Goal: Book appointment/travel/reservation

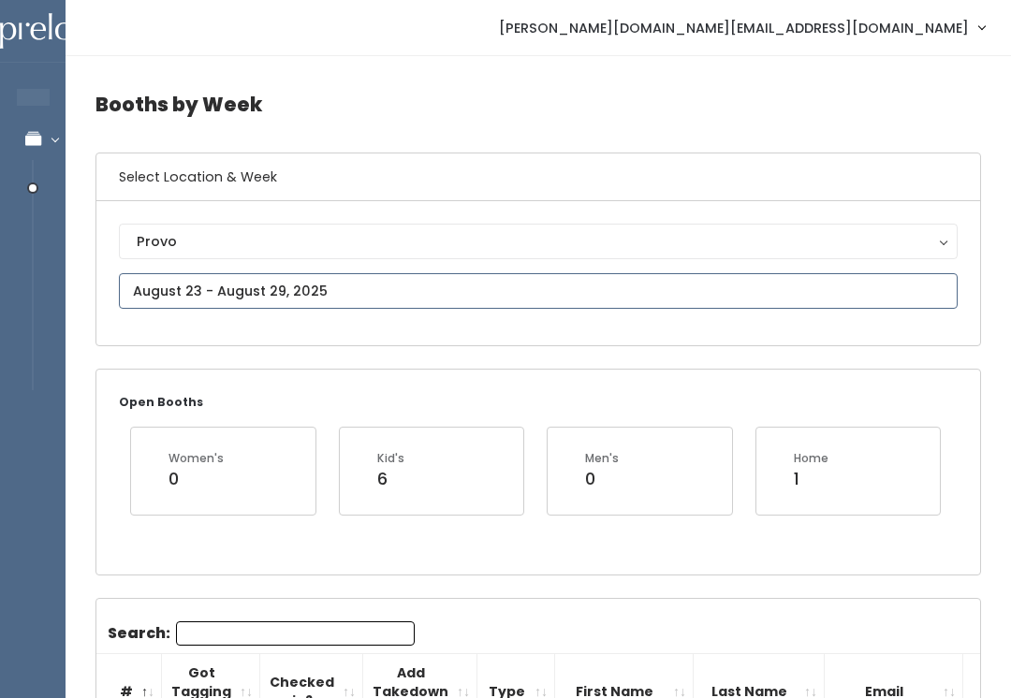
click at [301, 287] on input "text" at bounding box center [538, 291] width 839 height 36
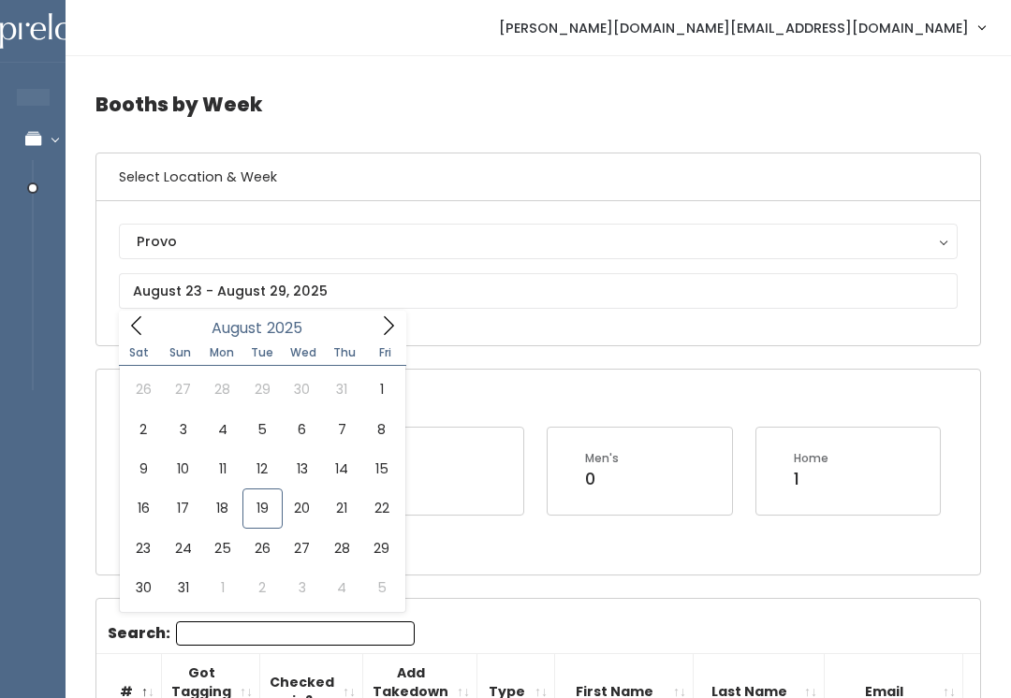
click at [342, 240] on div "Provo" at bounding box center [538, 241] width 803 height 21
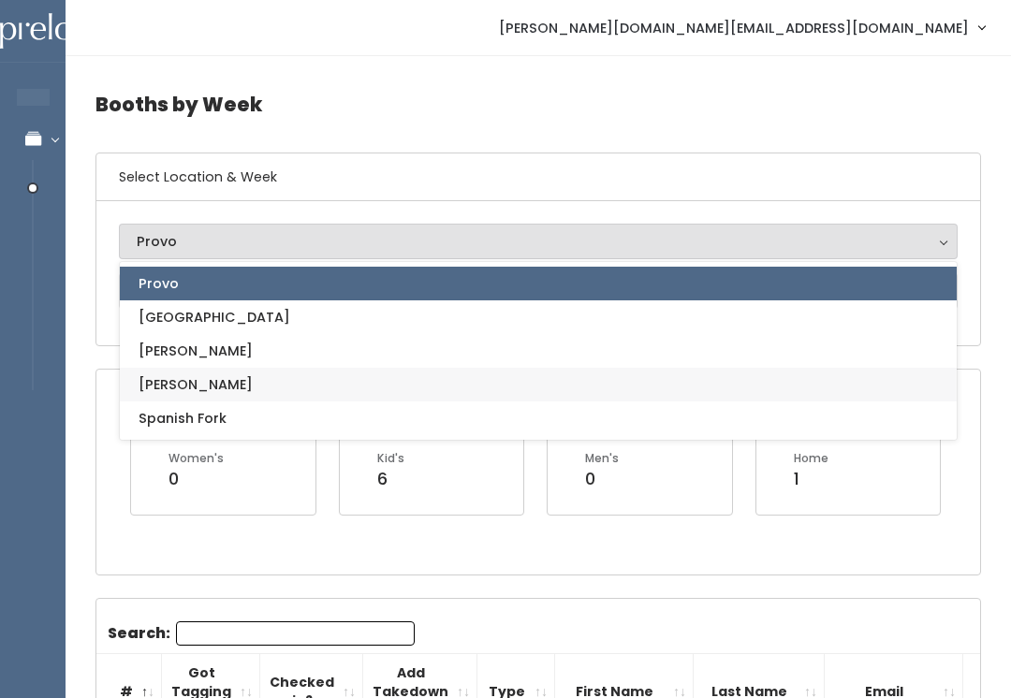
click at [364, 381] on link "[PERSON_NAME]" at bounding box center [538, 385] width 837 height 34
select select "3"
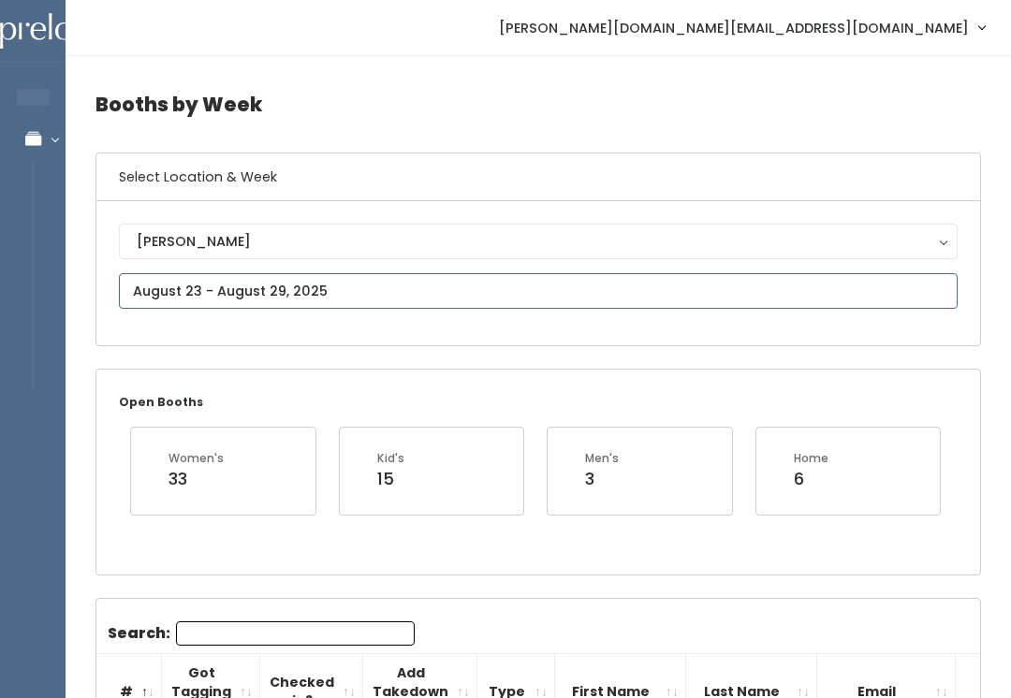
click at [326, 279] on input "text" at bounding box center [538, 291] width 839 height 36
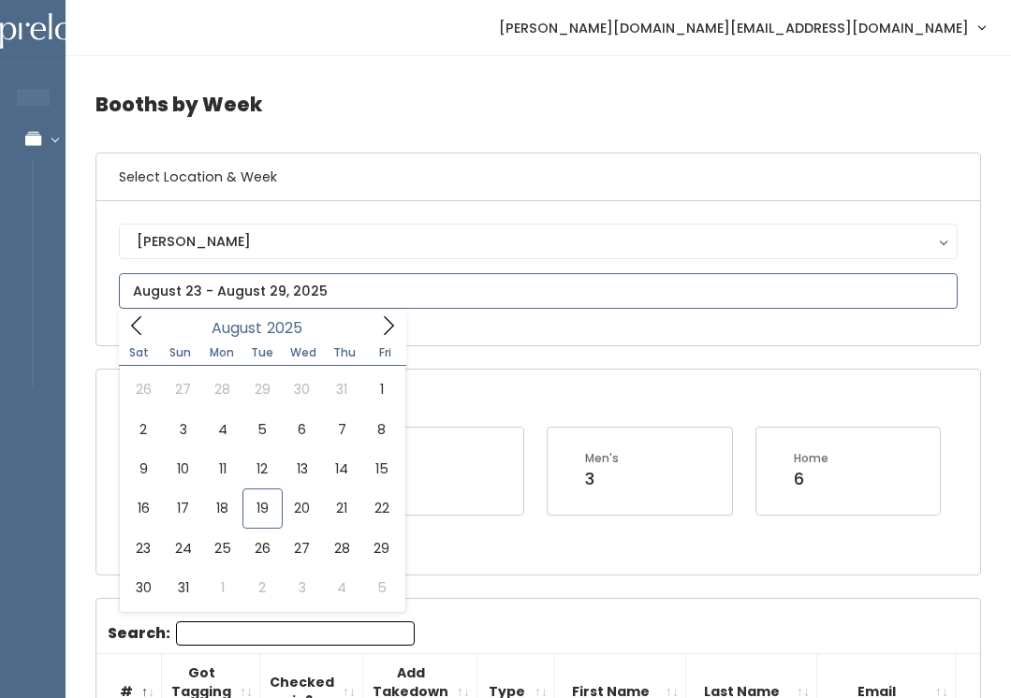
click at [152, 325] on span at bounding box center [137, 325] width 36 height 29
click at [405, 326] on span at bounding box center [389, 325] width 36 height 29
type input "August 16 to August 22"
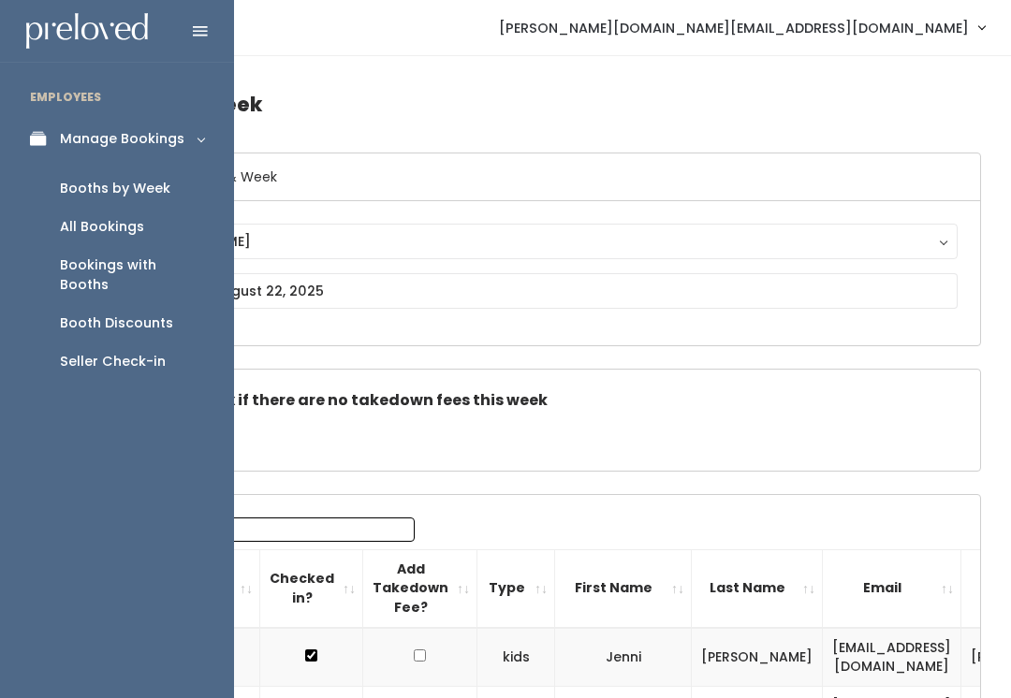
click at [28, 129] on link "Manage Bookings" at bounding box center [117, 139] width 234 height 42
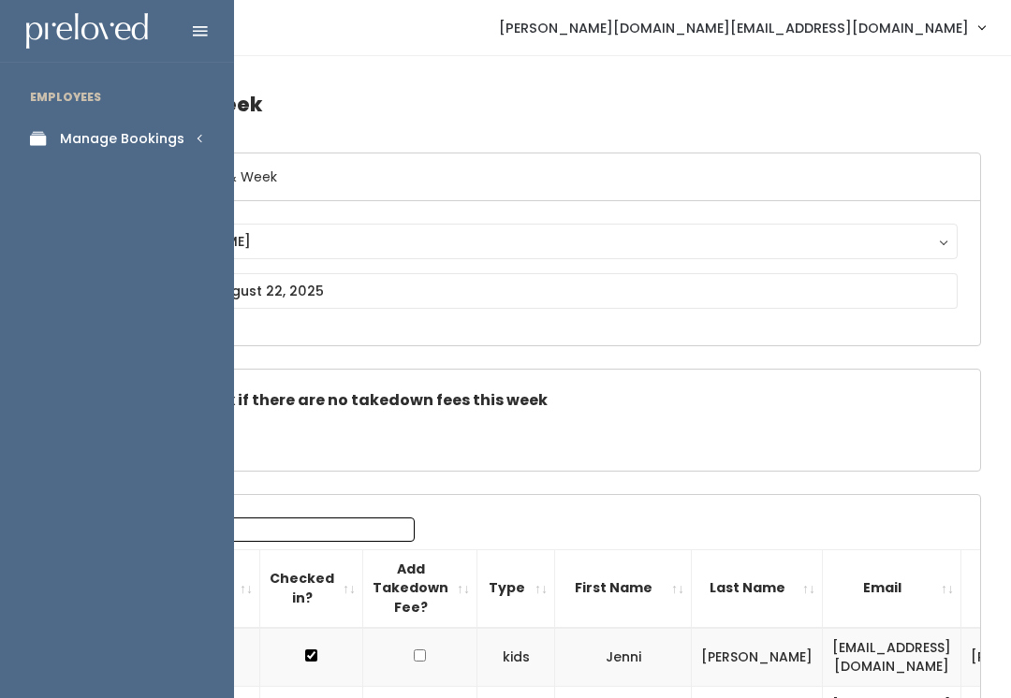
click at [160, 122] on link "Manage Bookings" at bounding box center [117, 139] width 234 height 42
